Goal: Use online tool/utility: Utilize a website feature to perform a specific function

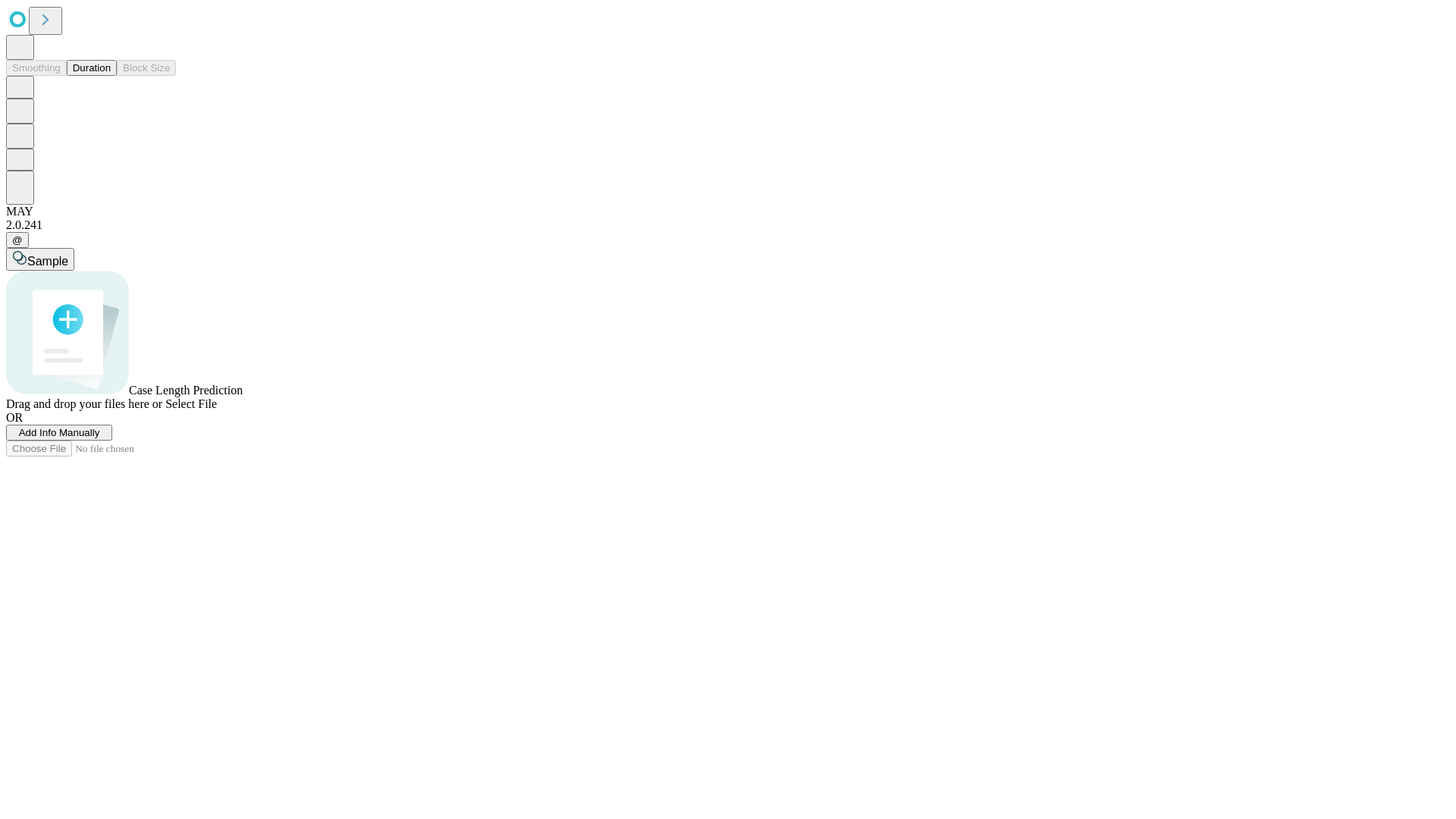
click at [100, 438] on span "Add Info Manually" at bounding box center [60, 433] width 81 height 11
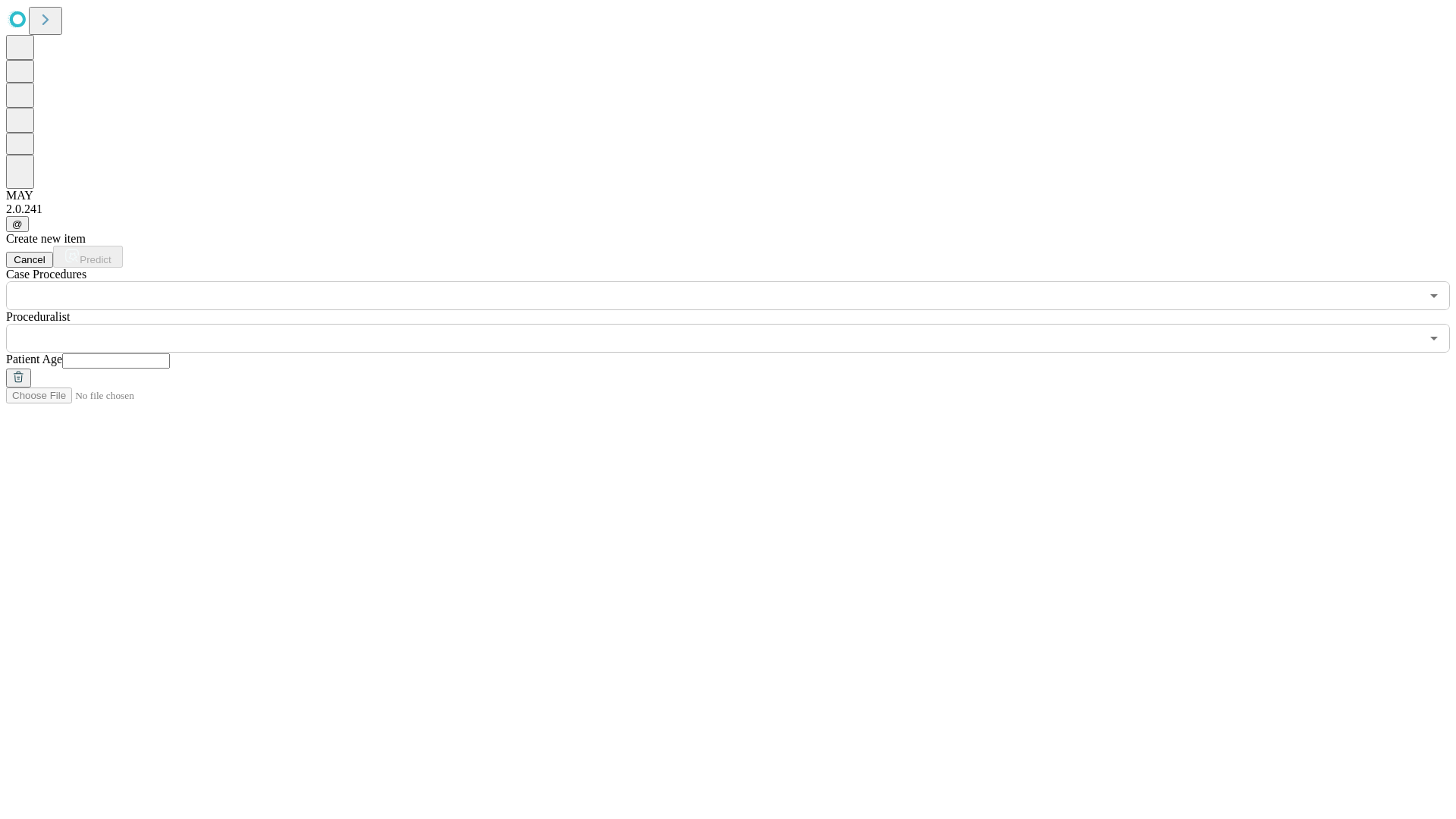
click at [170, 353] on input "text" at bounding box center [116, 361] width 108 height 15
type input "**"
click at [739, 324] on input "text" at bounding box center [712, 338] width 1414 height 28
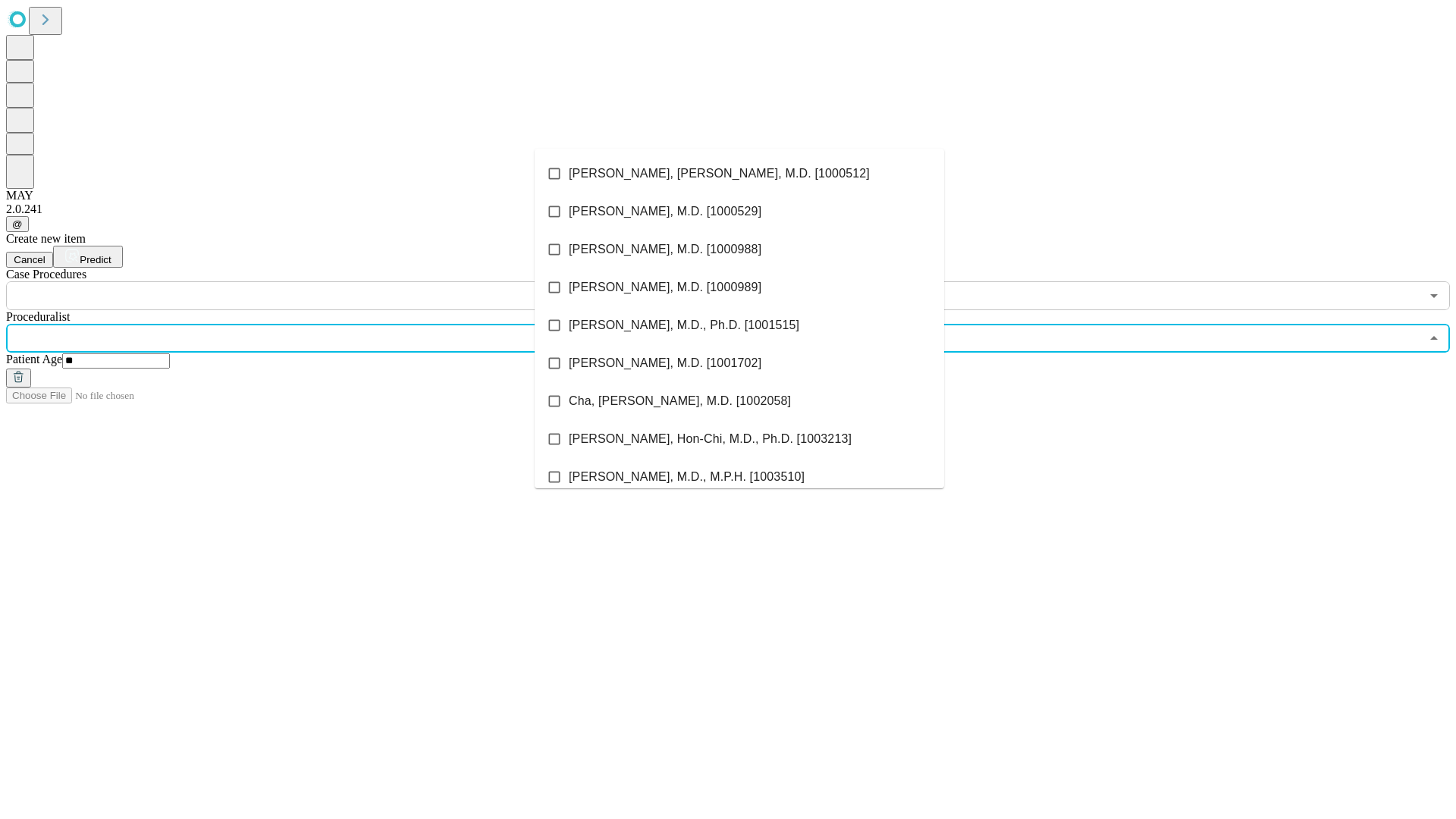
click at [740, 174] on li "[PERSON_NAME], [PERSON_NAME], M.D. [1000512]" at bounding box center [739, 174] width 409 height 38
click at [318, 282] on input "text" at bounding box center [712, 296] width 1414 height 28
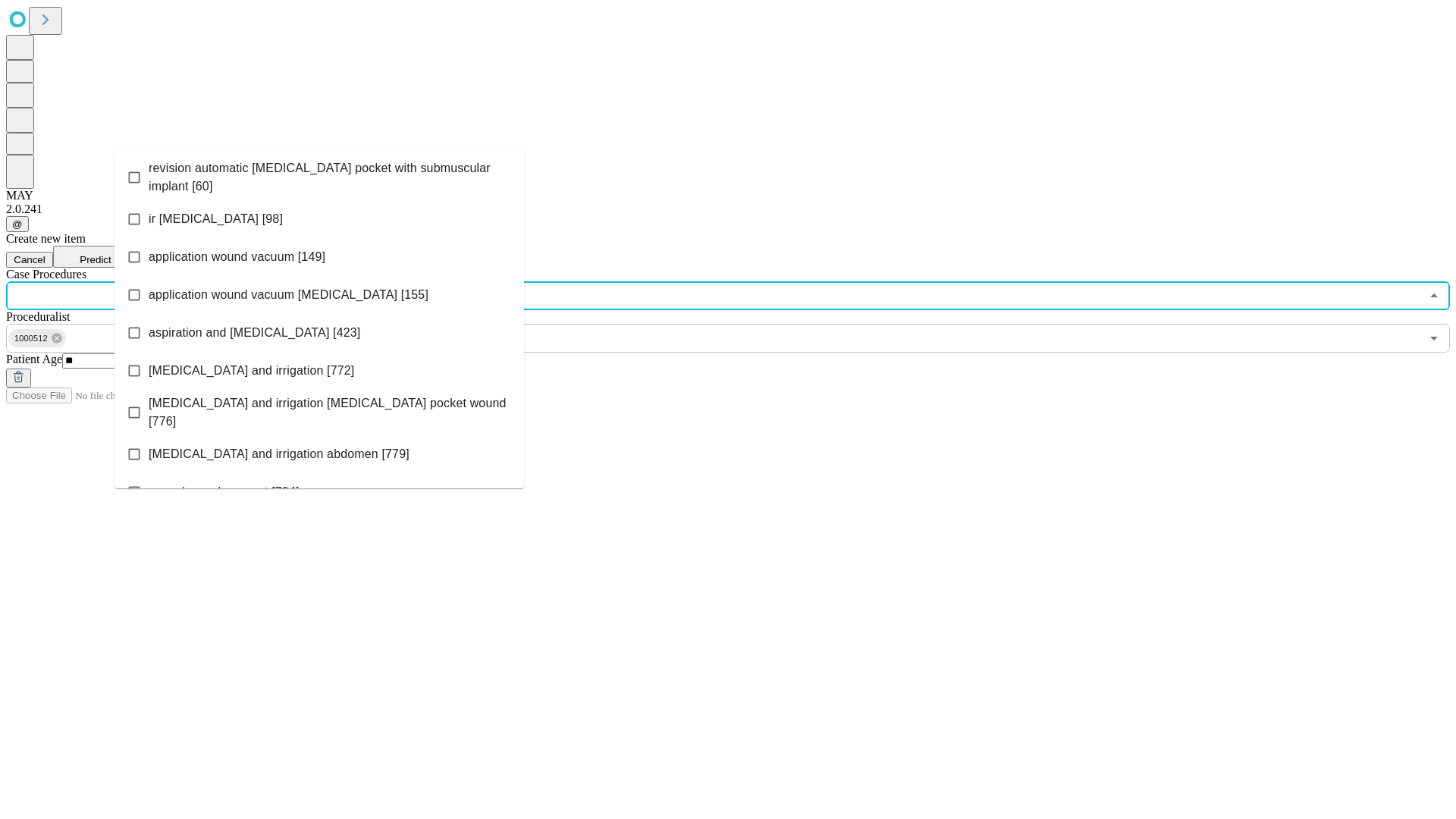
click at [319, 174] on span "revision automatic [MEDICAL_DATA] pocket with submuscular implant [60]" at bounding box center [330, 178] width 363 height 37
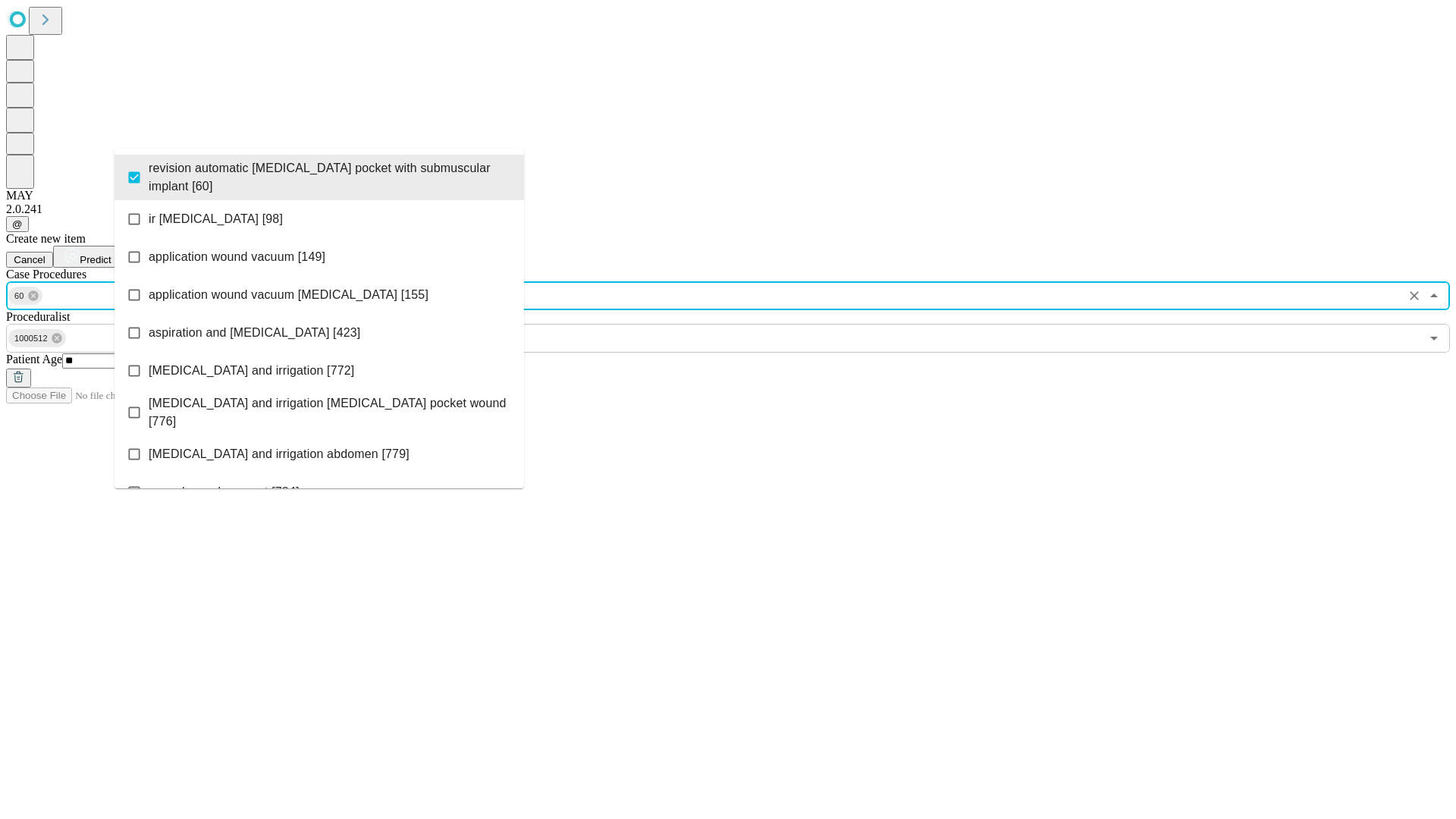
click at [111, 254] on span "Predict" at bounding box center [94, 260] width 31 height 11
